Goal: Transaction & Acquisition: Purchase product/service

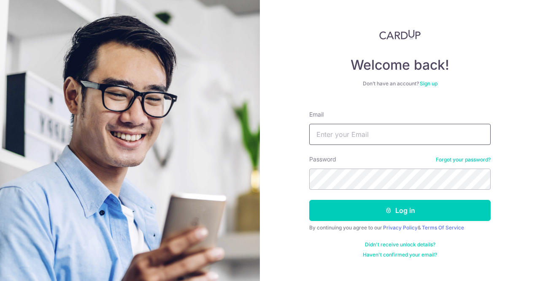
type input "cindy@wearecrane.com"
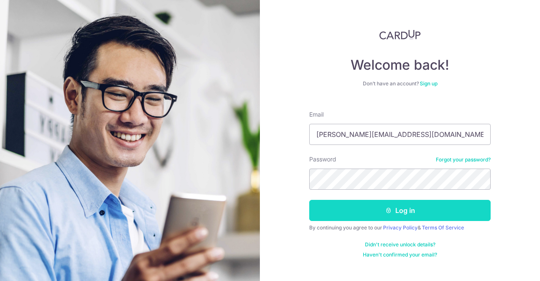
click at [373, 208] on button "Log in" at bounding box center [399, 210] width 181 height 21
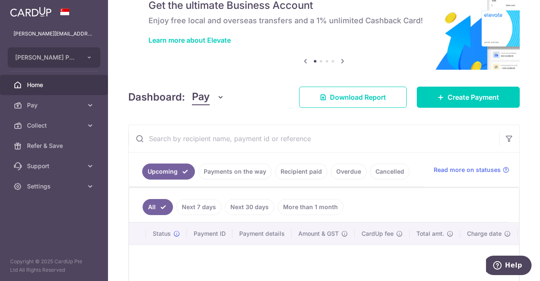
click at [428, 83] on div "Dashboard: Pay Pay Collect Download Report Create Payment" at bounding box center [324, 95] width 392 height 24
click at [429, 86] on div "Dashboard: Pay Pay Collect Download Report Create Payment" at bounding box center [324, 95] width 392 height 24
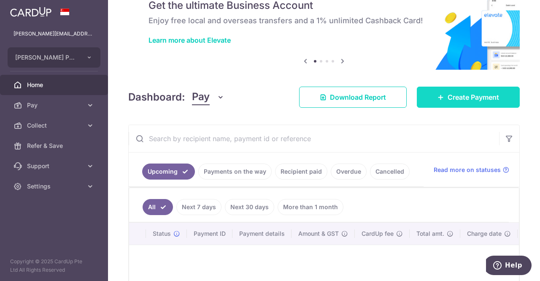
click at [429, 87] on link "Create Payment" at bounding box center [468, 96] width 103 height 21
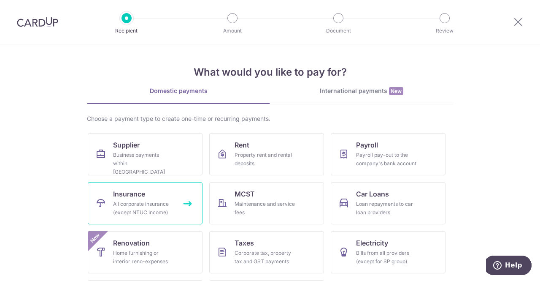
scroll to position [47, 0]
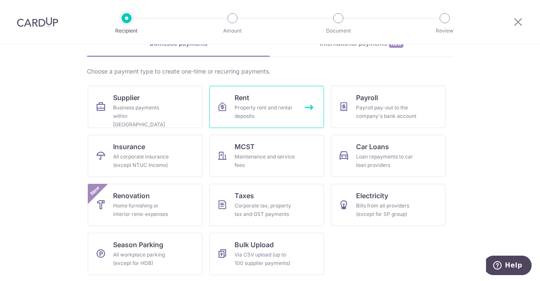
click at [252, 108] on div "Property rent and rental deposits" at bounding box center [265, 111] width 61 height 17
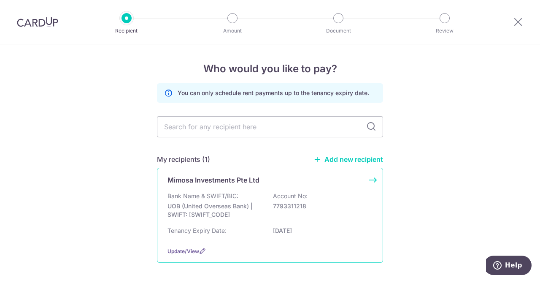
click at [207, 222] on div "Bank Name & SWIFT/BIC: UOB (United Overseas Bank) | SWIFT: UOVBSGSGXXX Account …" at bounding box center [269, 216] width 205 height 48
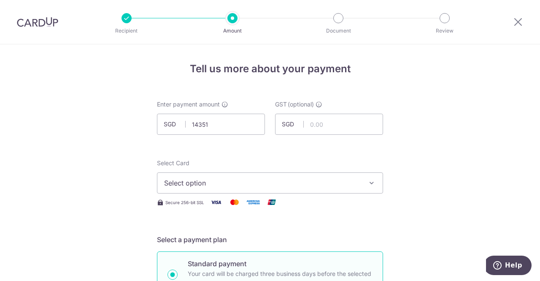
type input "14,351.00"
click at [233, 187] on span "Select option" at bounding box center [262, 183] width 197 height 10
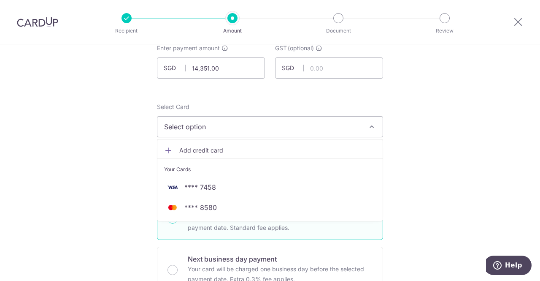
scroll to position [57, 0]
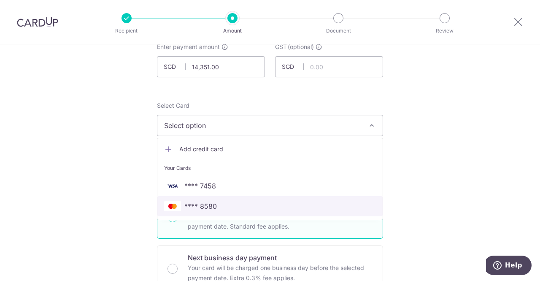
click at [207, 203] on span "**** 8580" at bounding box center [200, 206] width 32 height 10
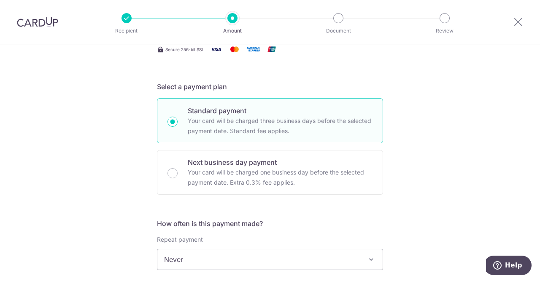
scroll to position [235, 0]
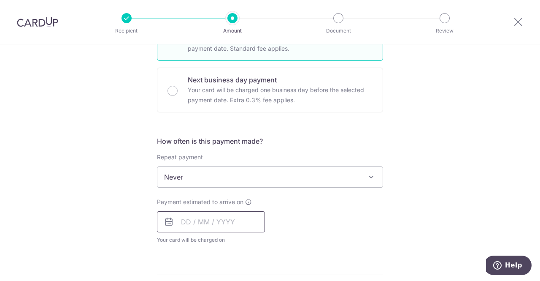
click at [201, 217] on input "text" at bounding box center [211, 221] width 108 height 21
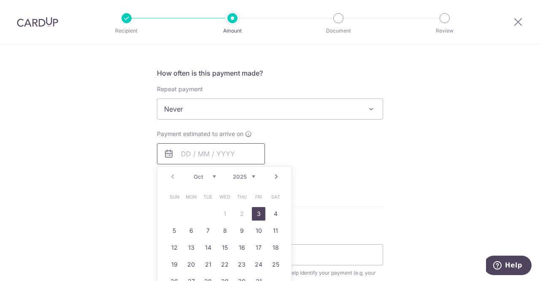
scroll to position [303, 0]
click at [251, 219] on td "3" at bounding box center [258, 213] width 17 height 17
type input "[DATE]"
click at [256, 182] on div "How often is this payment made? Repeat payment Never Every week Every month Eve…" at bounding box center [270, 125] width 226 height 115
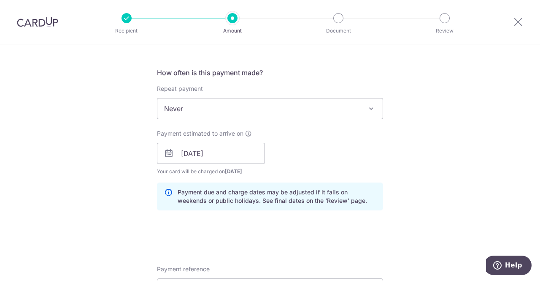
scroll to position [435, 0]
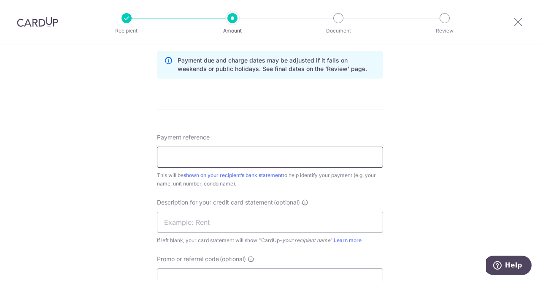
click at [223, 154] on input "Payment reference" at bounding box center [270, 156] width 226 height 21
drag, startPoint x: 184, startPoint y: 96, endPoint x: 180, endPoint y: 161, distance: 64.7
click at [180, 161] on form "Enter payment amount SGD 14,351.00 14351.00 GST (optional) SGD Select Card ****…" at bounding box center [270, 44] width 226 height 759
click at [180, 161] on input "Payment reference" at bounding box center [270, 156] width 226 height 21
paste input "L1-2025-13"
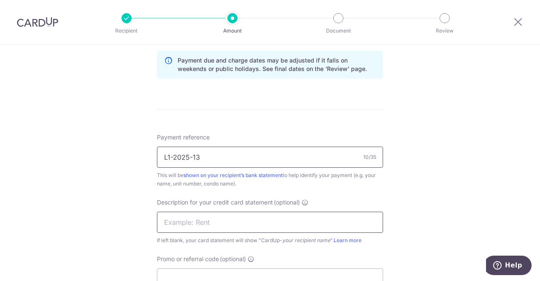
type input "L1-2025-13"
click at [213, 220] on input "text" at bounding box center [270, 221] width 226 height 21
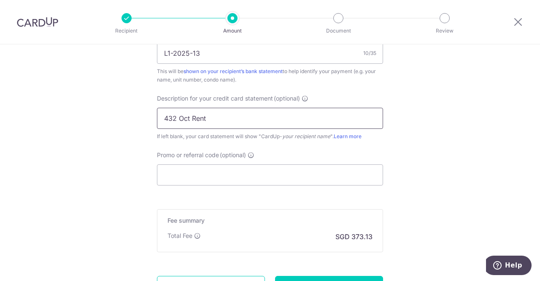
scroll to position [562, 0]
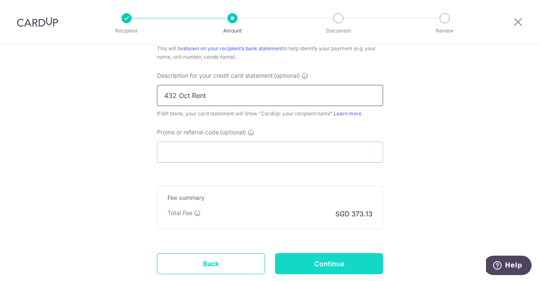
type input "432 Oct Rent"
click at [351, 262] on input "Continue" at bounding box center [329, 263] width 108 height 21
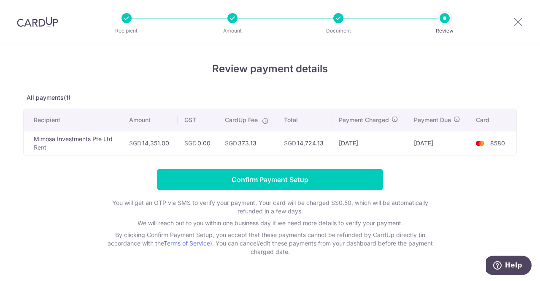
click at [515, 77] on div "Review payment details All payments(1) Recipient Amount GST CardUp Fee Total Pa…" at bounding box center [270, 174] width 540 height 261
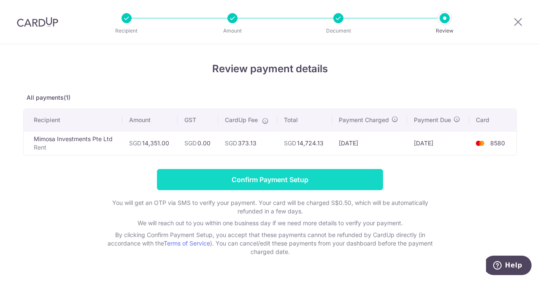
click at [276, 175] on input "Confirm Payment Setup" at bounding box center [270, 179] width 226 height 21
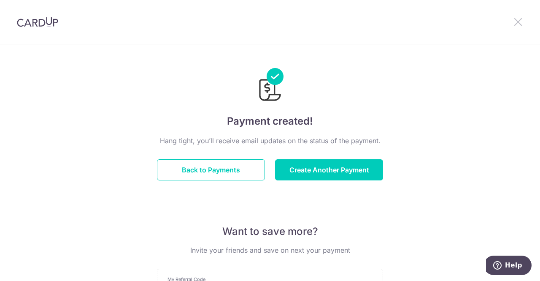
click at [519, 23] on icon at bounding box center [518, 21] width 10 height 11
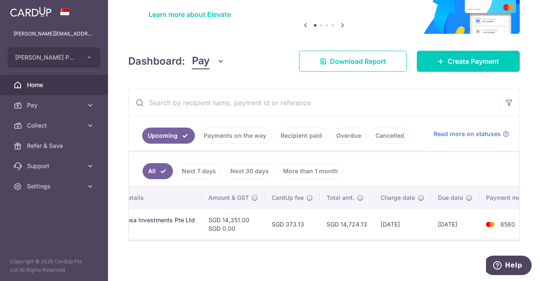
scroll to position [0, 233]
